Goal: Find specific page/section: Find specific page/section

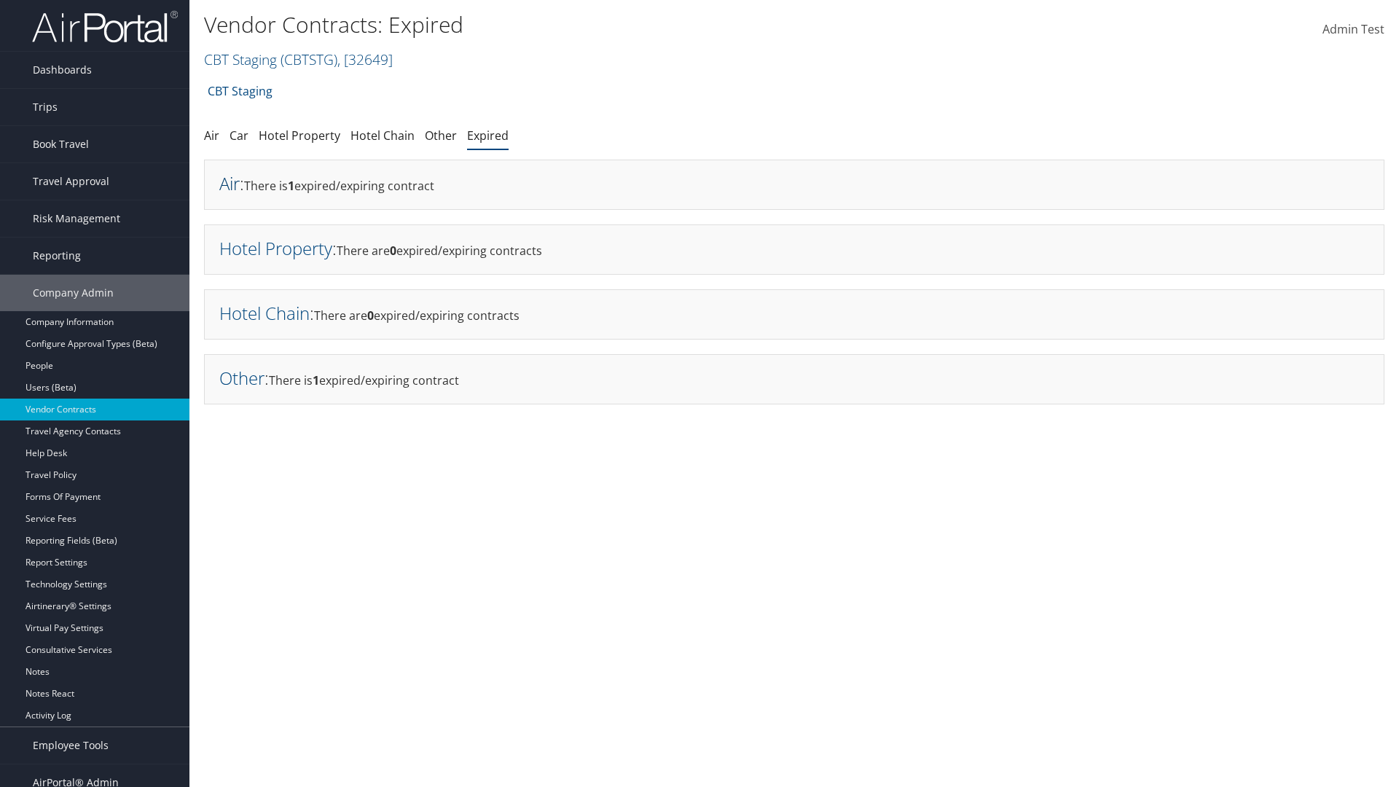
click at [230, 183] on link "Air" at bounding box center [229, 183] width 20 height 24
click at [276, 248] on link "Hotel Property" at bounding box center [275, 248] width 113 height 24
click at [265, 313] on link "Hotel Chain" at bounding box center [264, 313] width 90 height 24
